Goal: Task Accomplishment & Management: Manage account settings

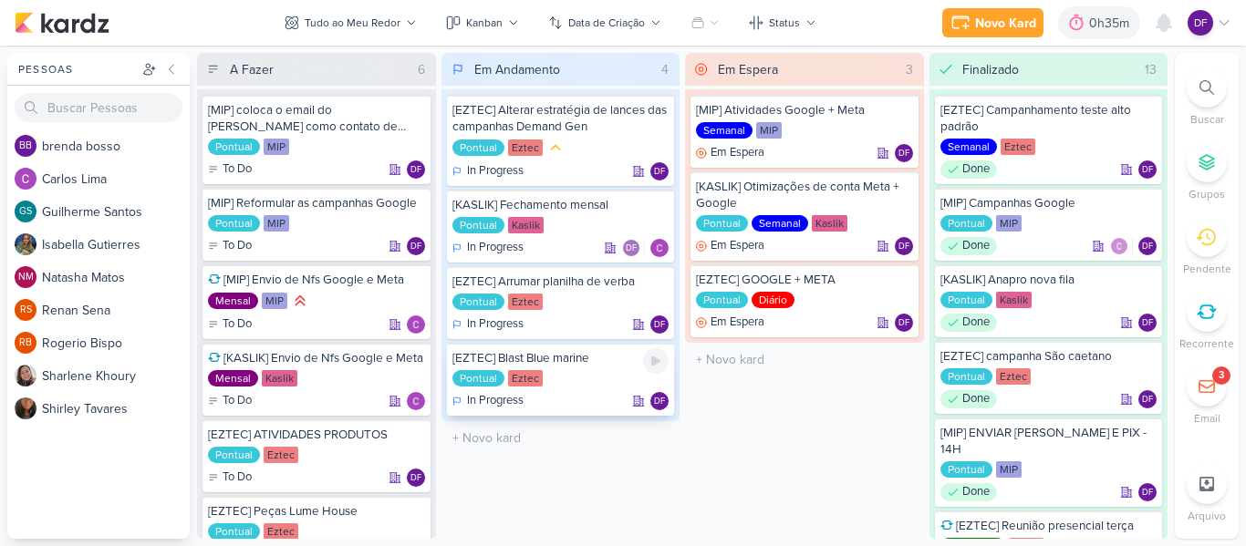
scroll to position [69, 0]
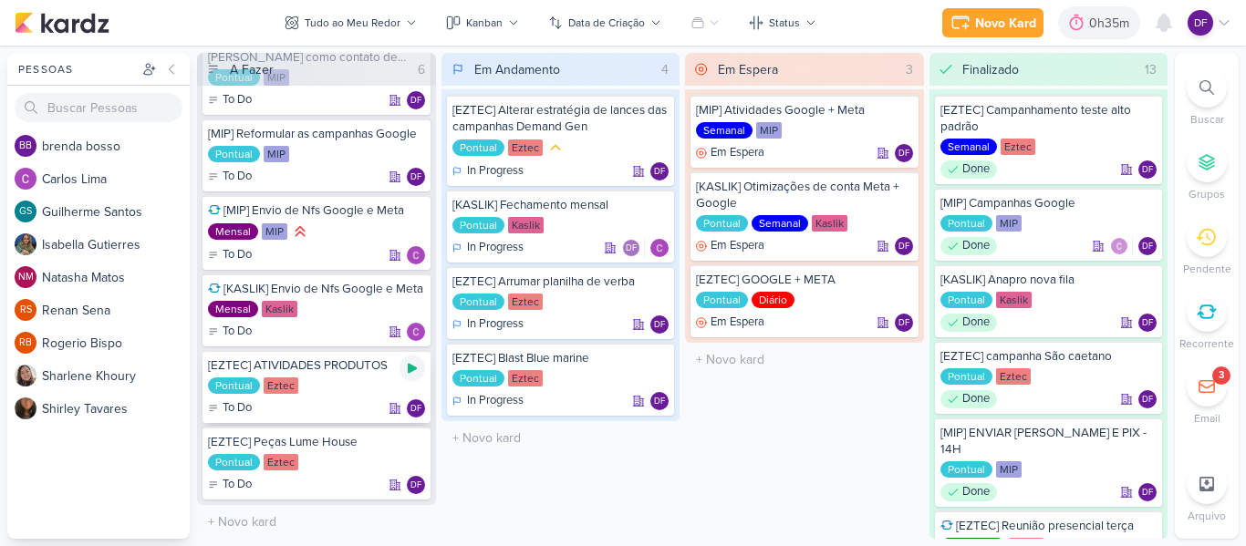
click at [415, 372] on icon at bounding box center [412, 368] width 15 height 15
click at [362, 377] on div "[EZTEC] ATIVIDADES PRODUTOS Pontual Eztec To Do DF" at bounding box center [316, 386] width 228 height 73
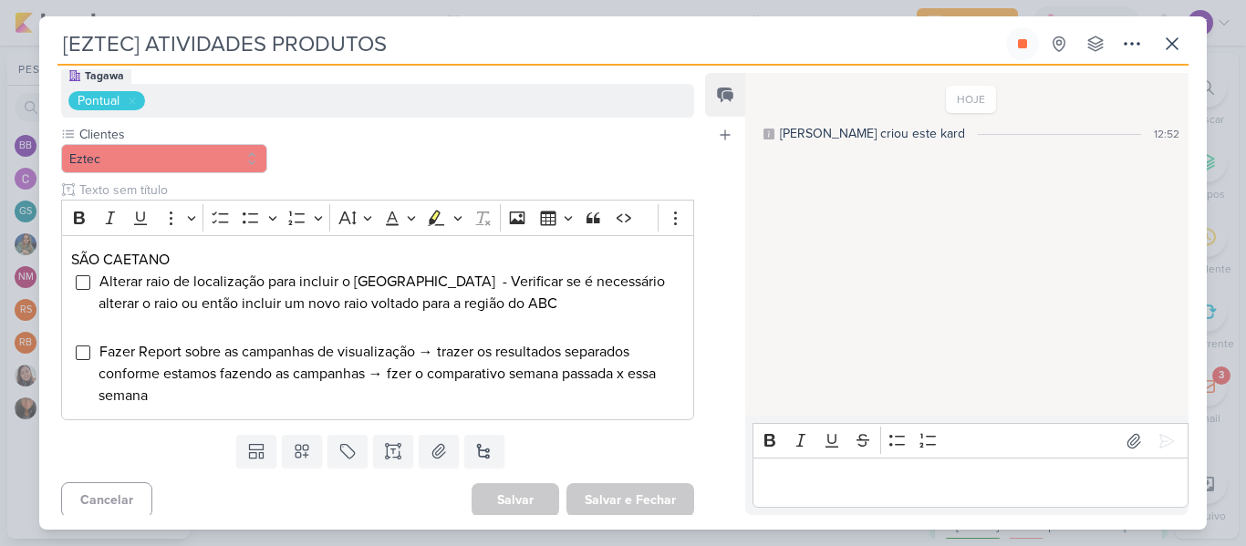
scroll to position [182, 0]
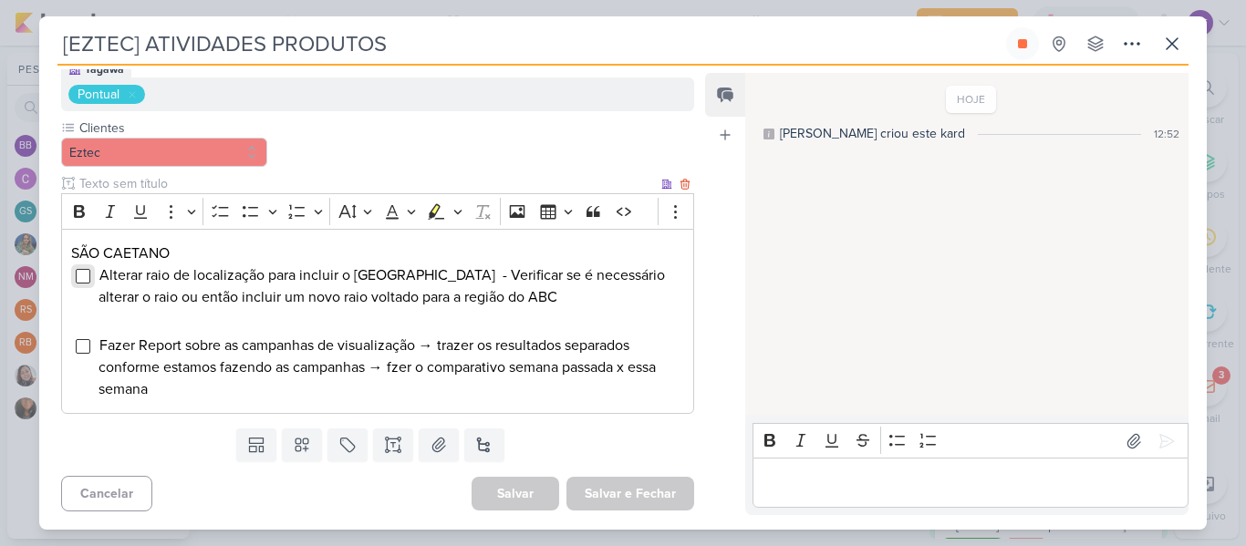
click at [80, 273] on input "Editor editing area: main" at bounding box center [83, 276] width 15 height 15
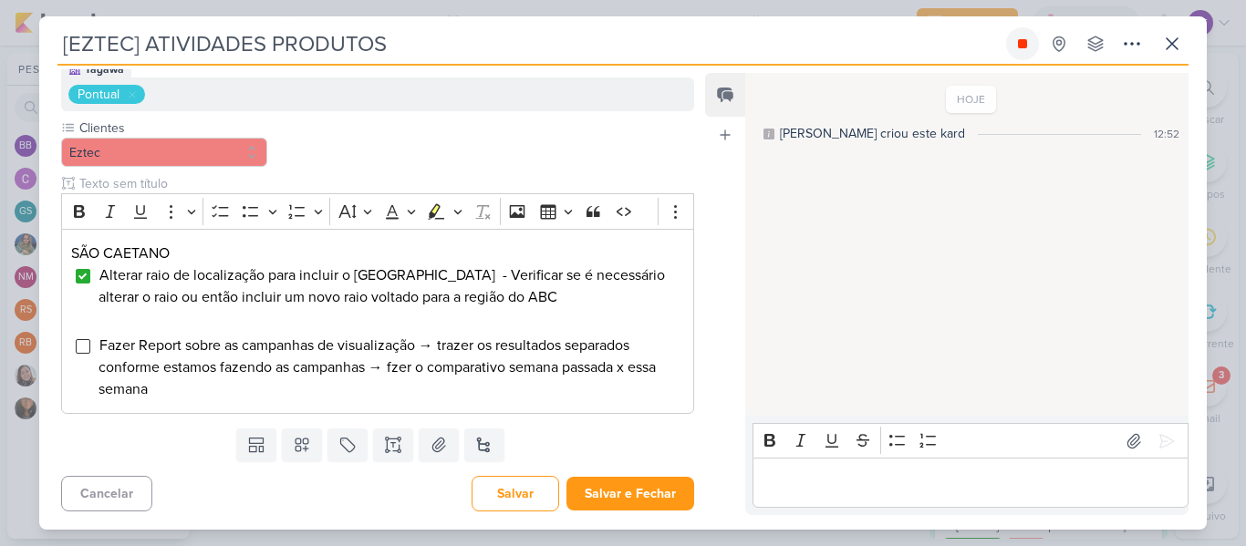
click at [1031, 44] on button at bounding box center [1022, 43] width 33 height 33
click at [1165, 39] on icon at bounding box center [1172, 44] width 22 height 22
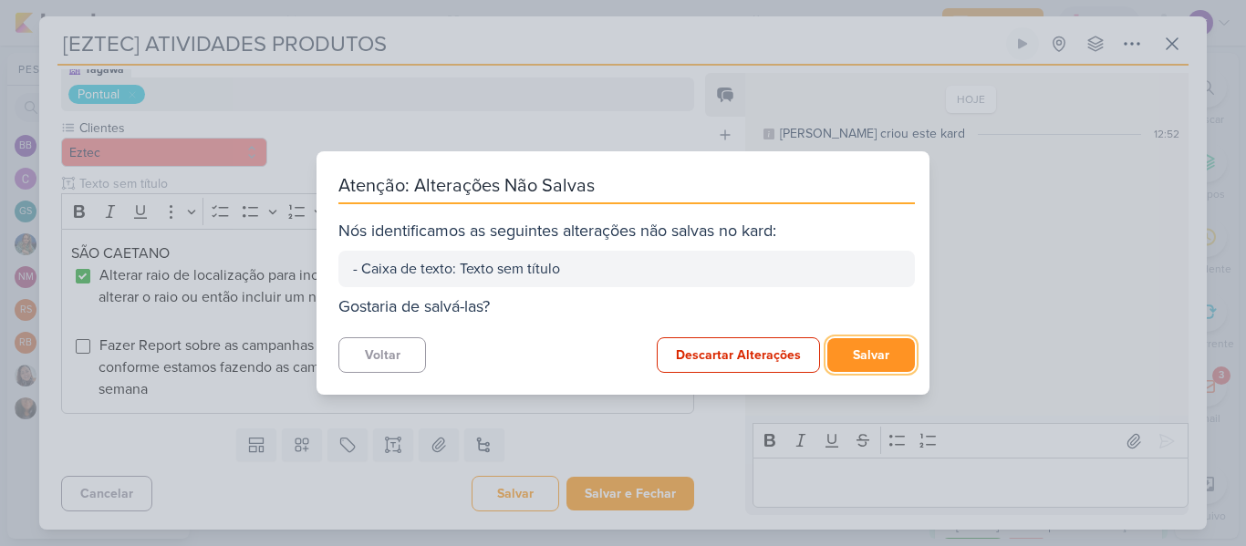
click at [866, 363] on button "Salvar" at bounding box center [871, 355] width 88 height 34
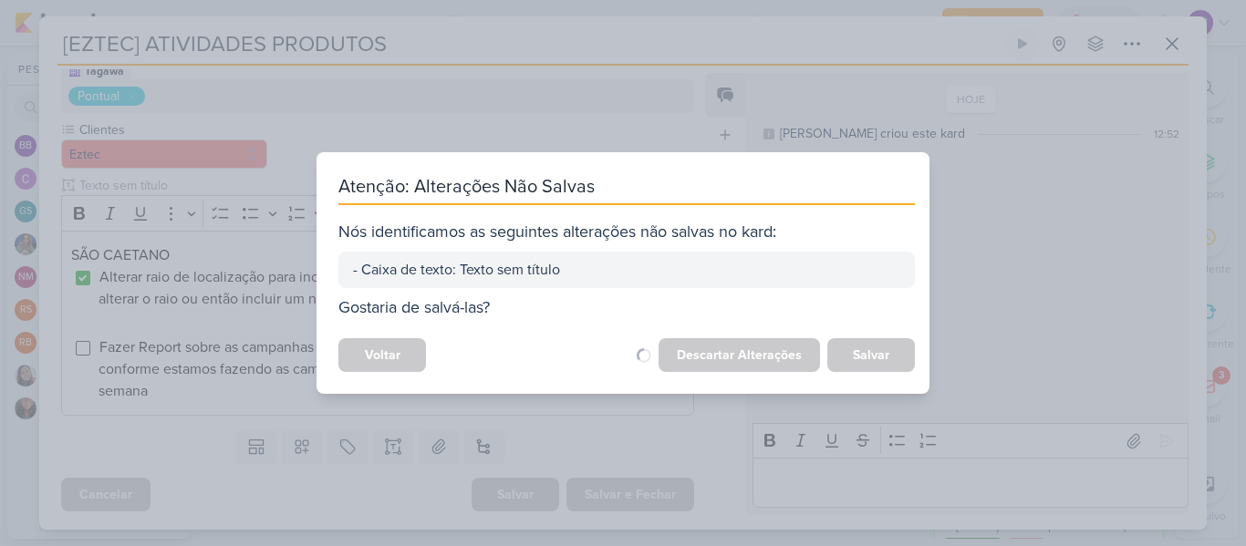
scroll to position [181, 0]
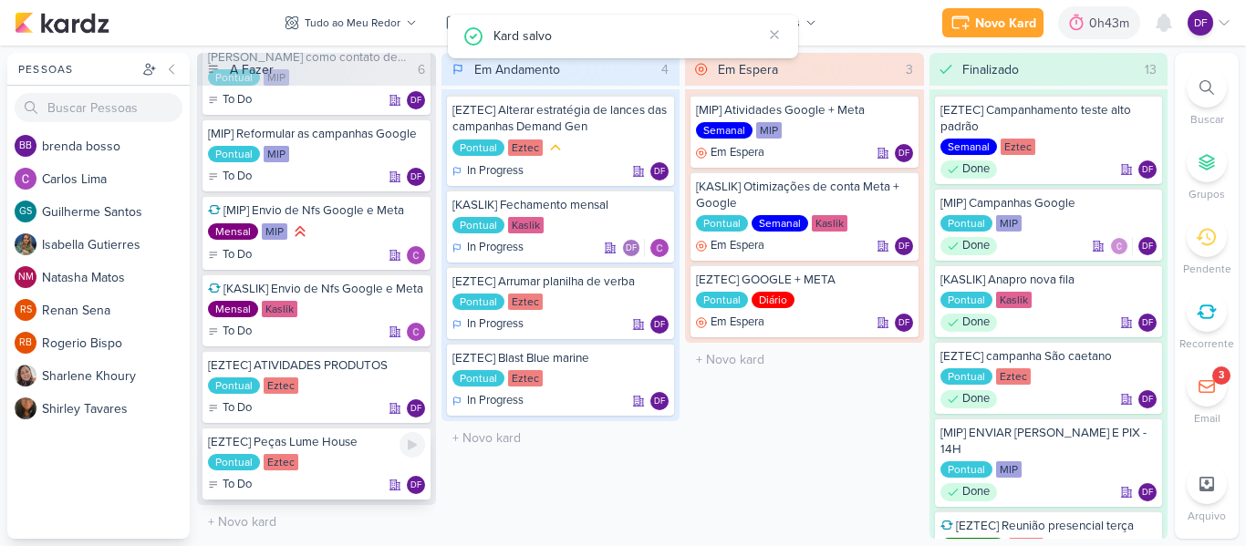
click at [332, 450] on div "[EZTEC] Peças Lume House Pontual Eztec To Do DF" at bounding box center [316, 463] width 228 height 73
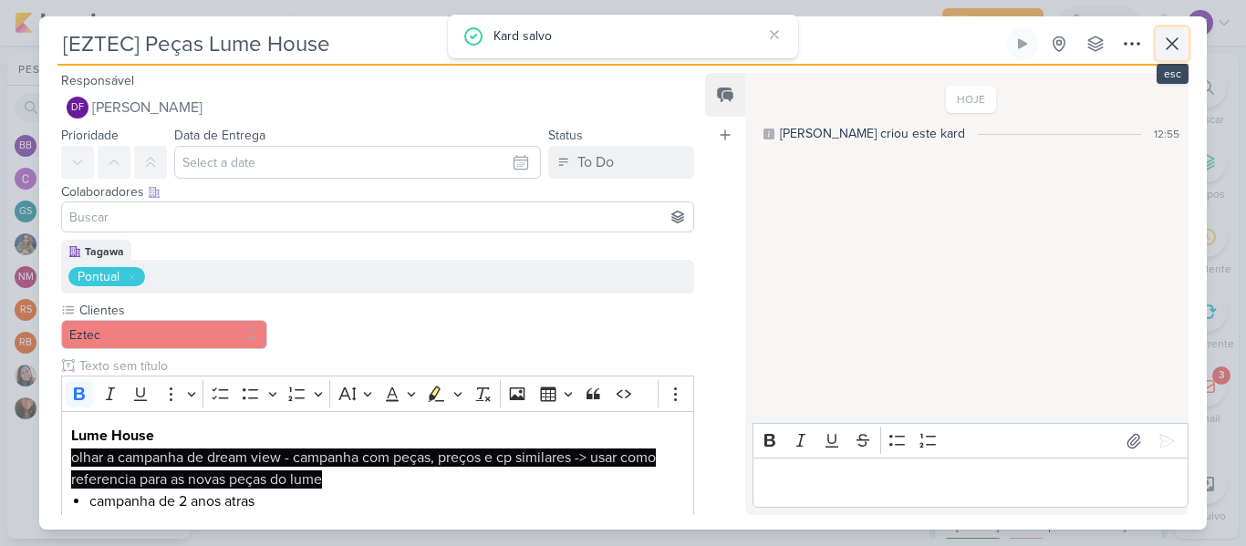
click at [1180, 57] on button at bounding box center [1171, 43] width 33 height 33
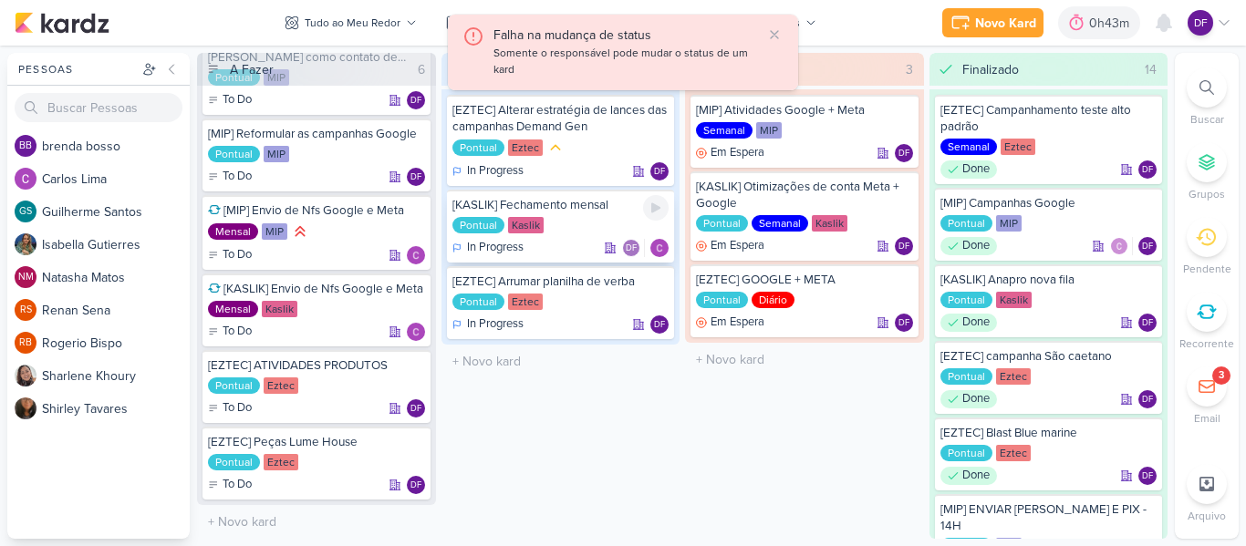
click at [584, 202] on div "[KASLIK] Fechamento mensal" at bounding box center [560, 205] width 217 height 16
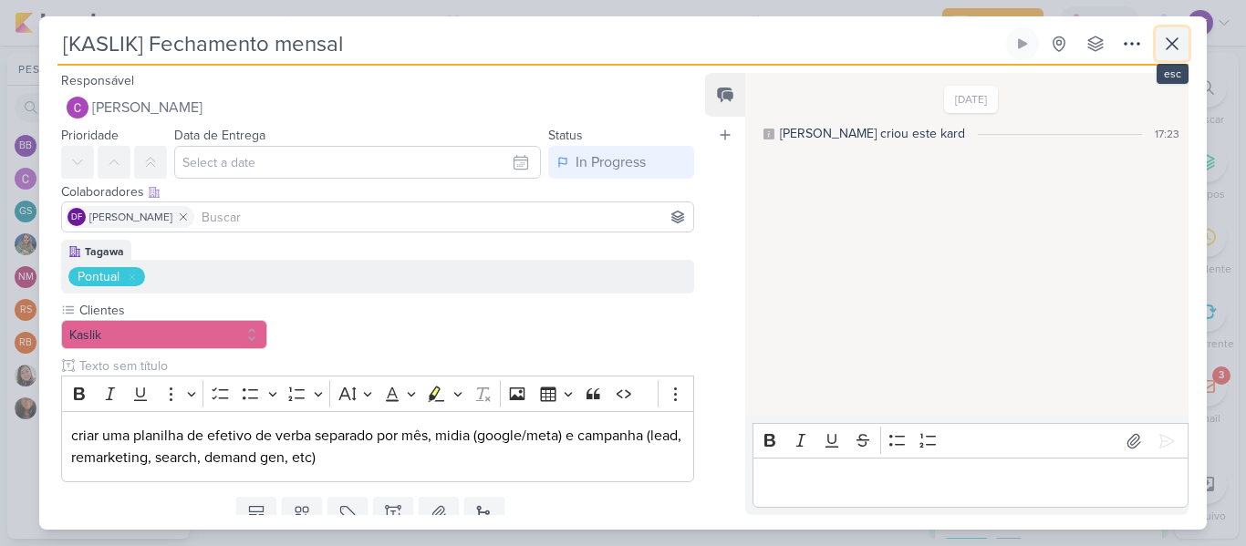
click at [1175, 43] on icon at bounding box center [1172, 44] width 22 height 22
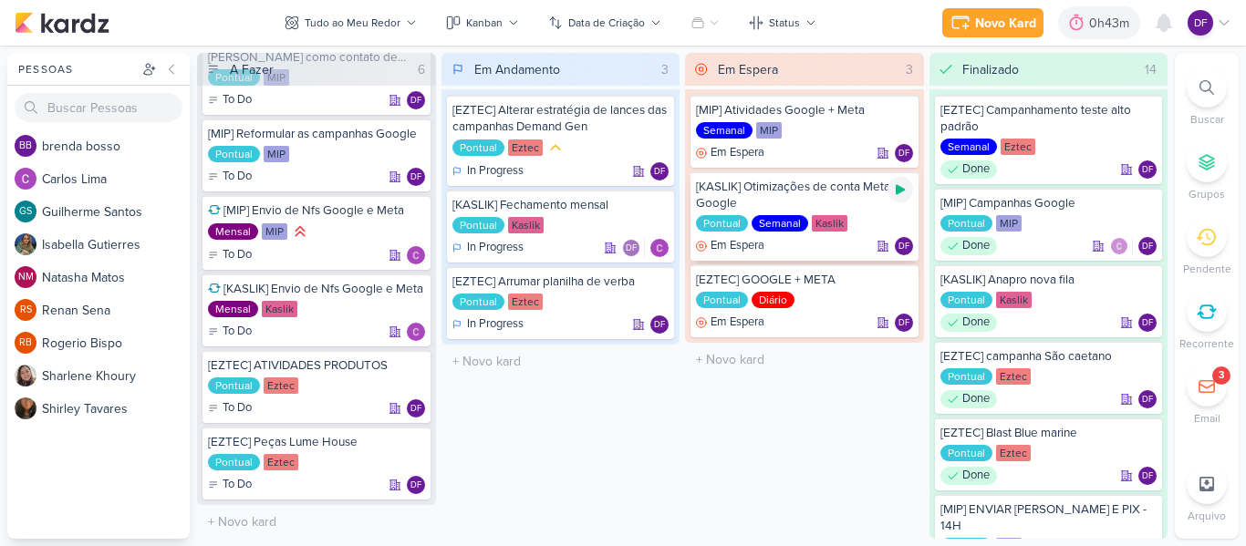
click at [909, 196] on div at bounding box center [900, 190] width 26 height 26
click at [362, 370] on div "[EZTEC] ATIVIDADES PRODUTOS" at bounding box center [316, 365] width 217 height 16
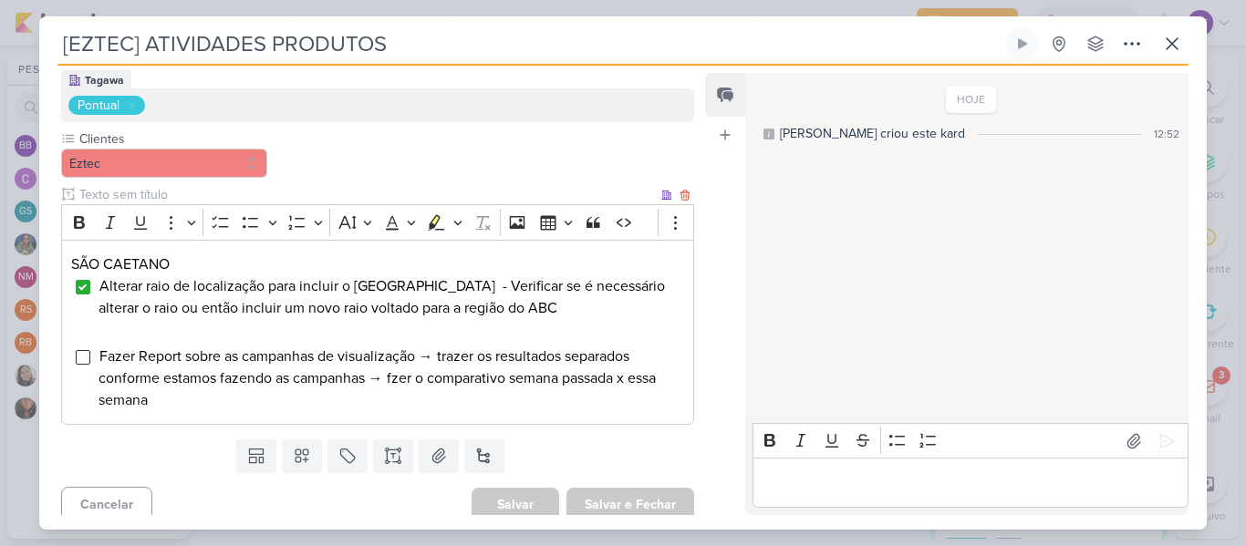
scroll to position [182, 0]
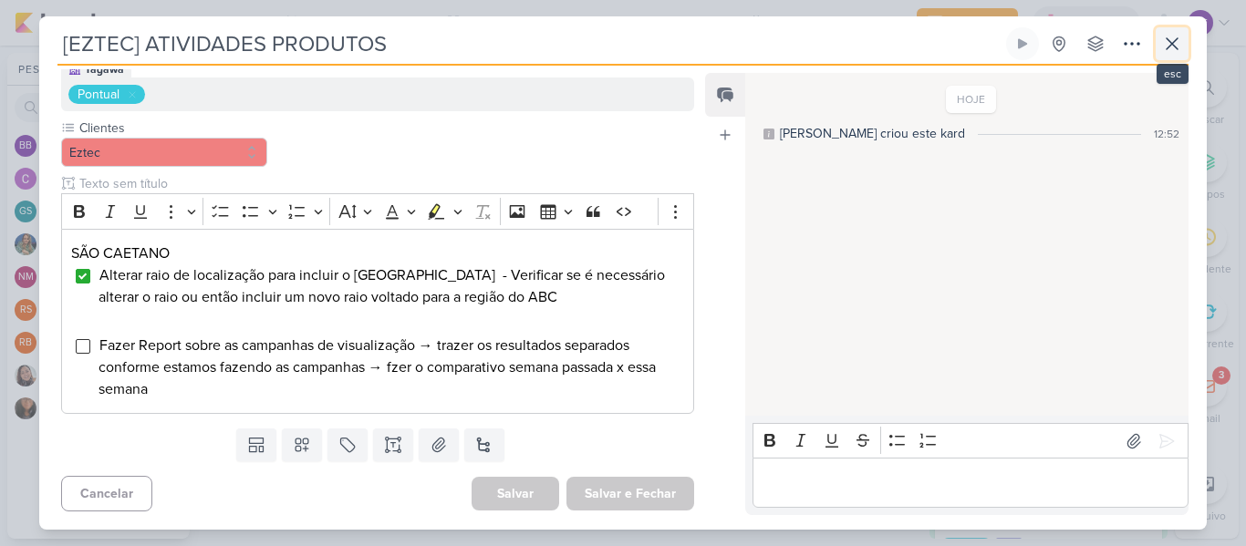
click at [1174, 36] on icon at bounding box center [1172, 44] width 22 height 22
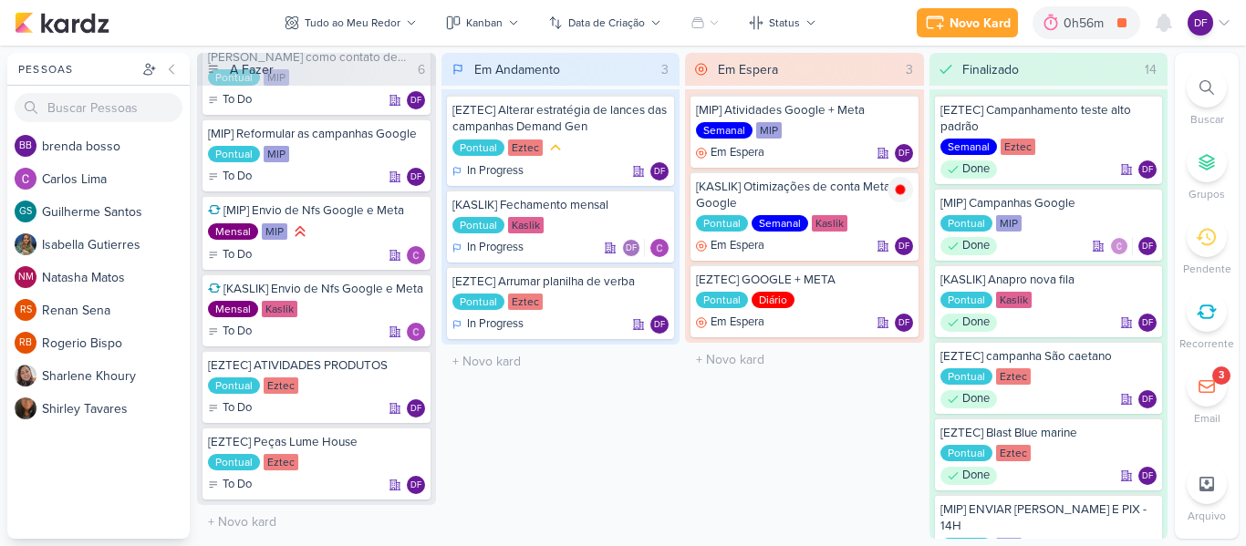
click at [708, 429] on div "Em Espera 3 [MIP] Atividades Google + Meta Semanal MIP Em Espera DF" at bounding box center [804, 296] width 239 height 486
click at [913, 189] on div "[KASLIK] Otimizações de conta Meta + Google Pontual Semanal Kaslik Em Espera DF" at bounding box center [804, 215] width 228 height 89
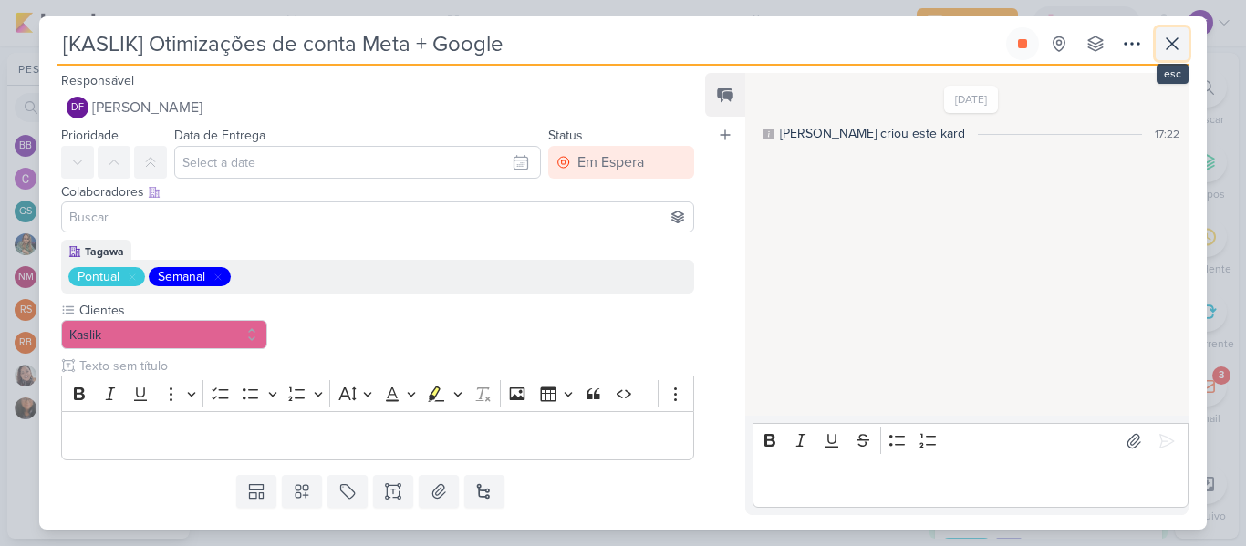
click at [1181, 44] on icon at bounding box center [1172, 44] width 22 height 22
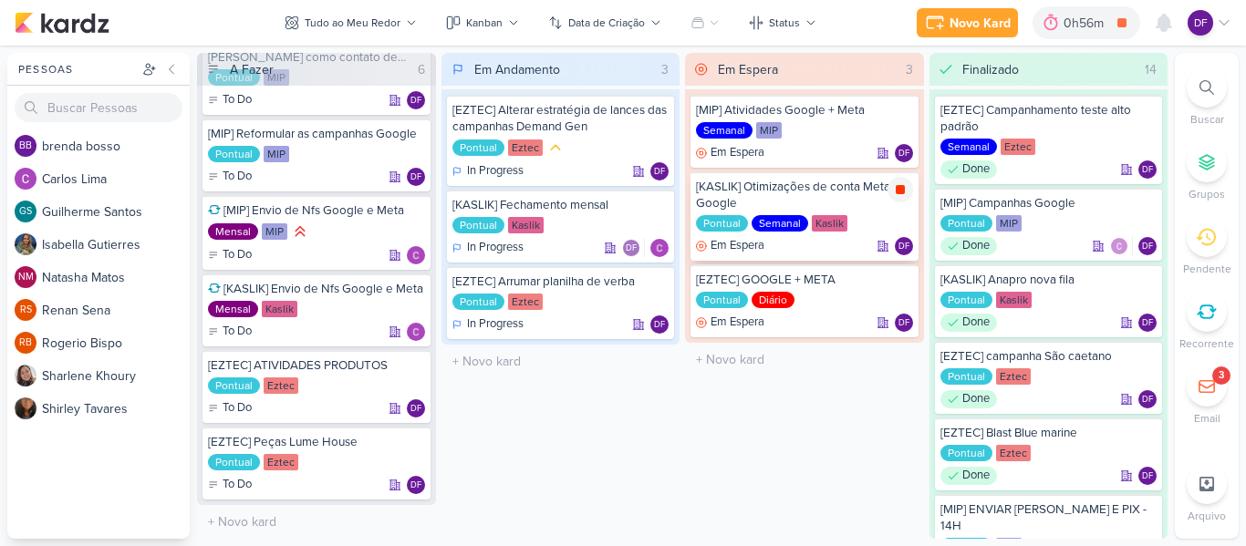
click at [893, 192] on icon at bounding box center [900, 189] width 15 height 15
click at [905, 115] on icon at bounding box center [900, 113] width 15 height 15
click at [902, 115] on icon at bounding box center [899, 113] width 9 height 9
